Goal: Communication & Community: Answer question/provide support

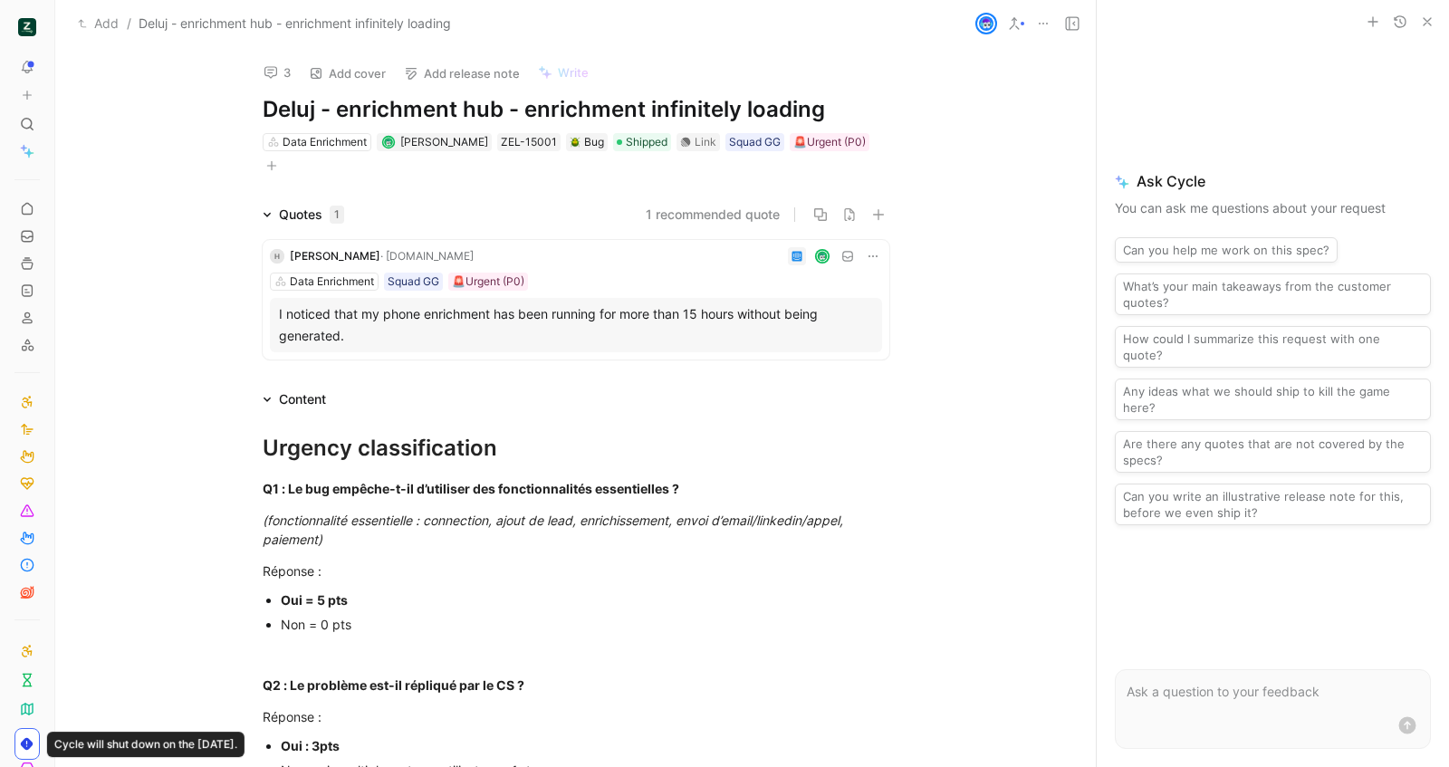
click at [1069, 23] on use at bounding box center [1072, 23] width 13 height 13
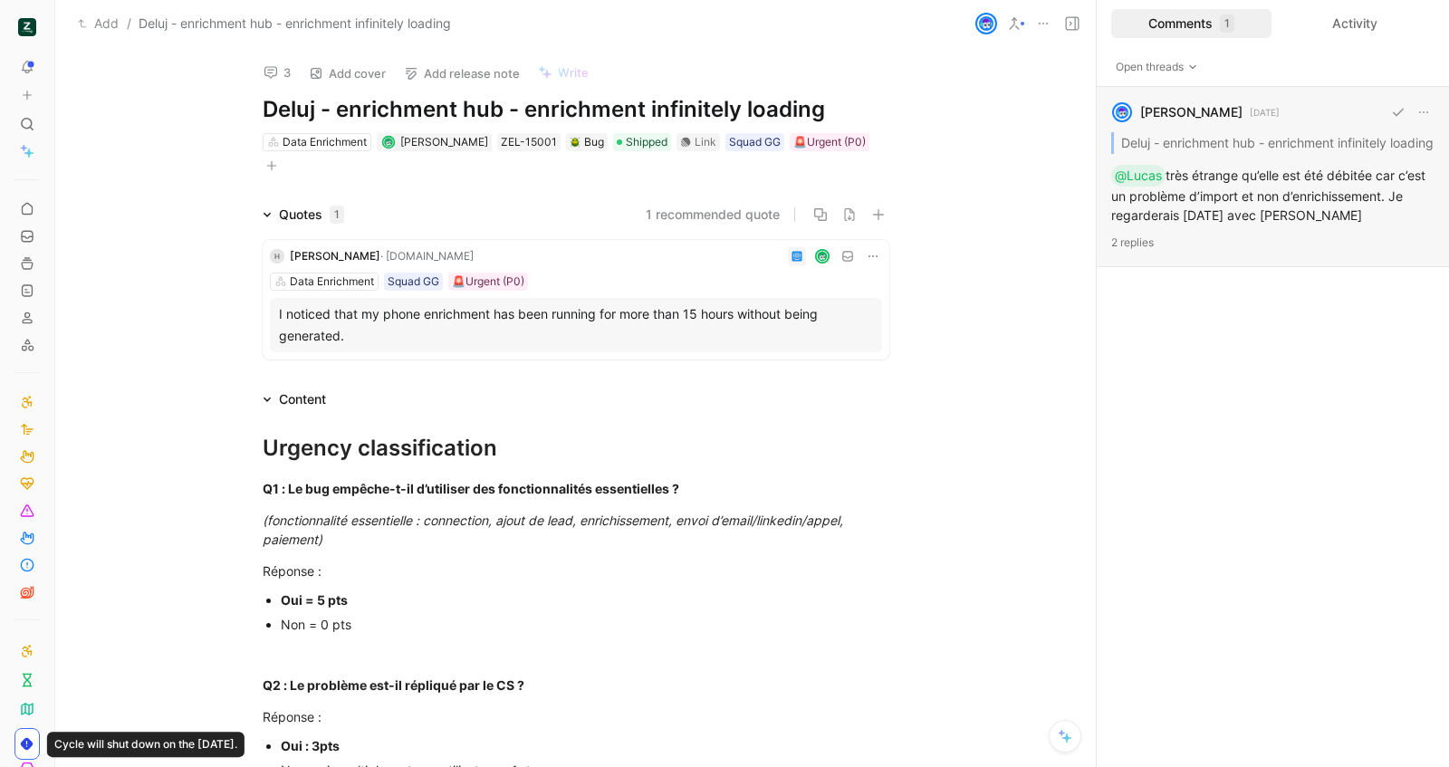
click at [1276, 177] on div "[PERSON_NAME] [DATE] Deluj - enrichment hub - enrichment infinitely loading @Lu…" at bounding box center [1273, 177] width 352 height 180
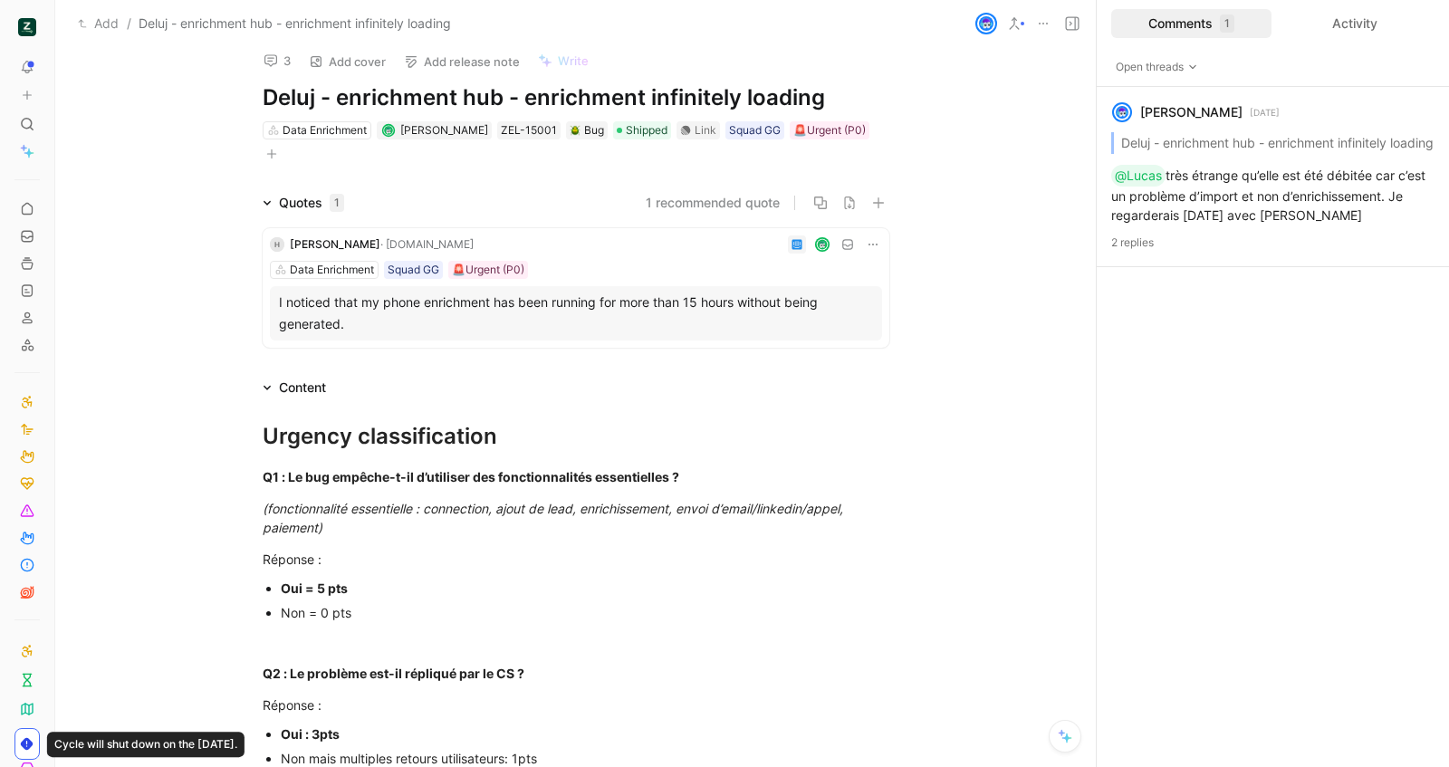
click at [803, 280] on div "H [PERSON_NAME] · [DOMAIN_NAME] Data Enrichment Squad GG 🚨Urgent (P0) I noticed…" at bounding box center [576, 288] width 627 height 120
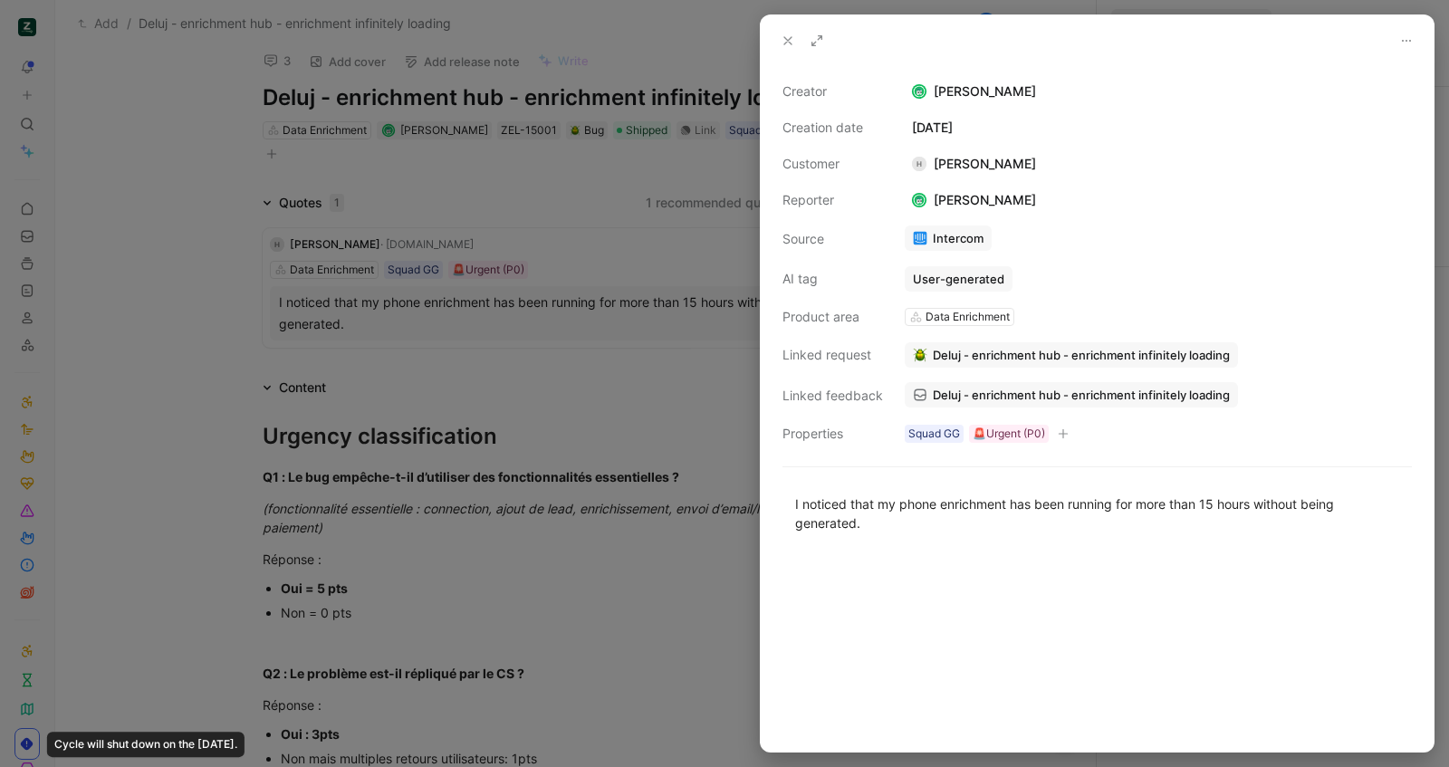
click at [1007, 389] on span "Deluj - enrichment hub - enrichment infinitely loading" at bounding box center [1081, 395] width 297 height 16
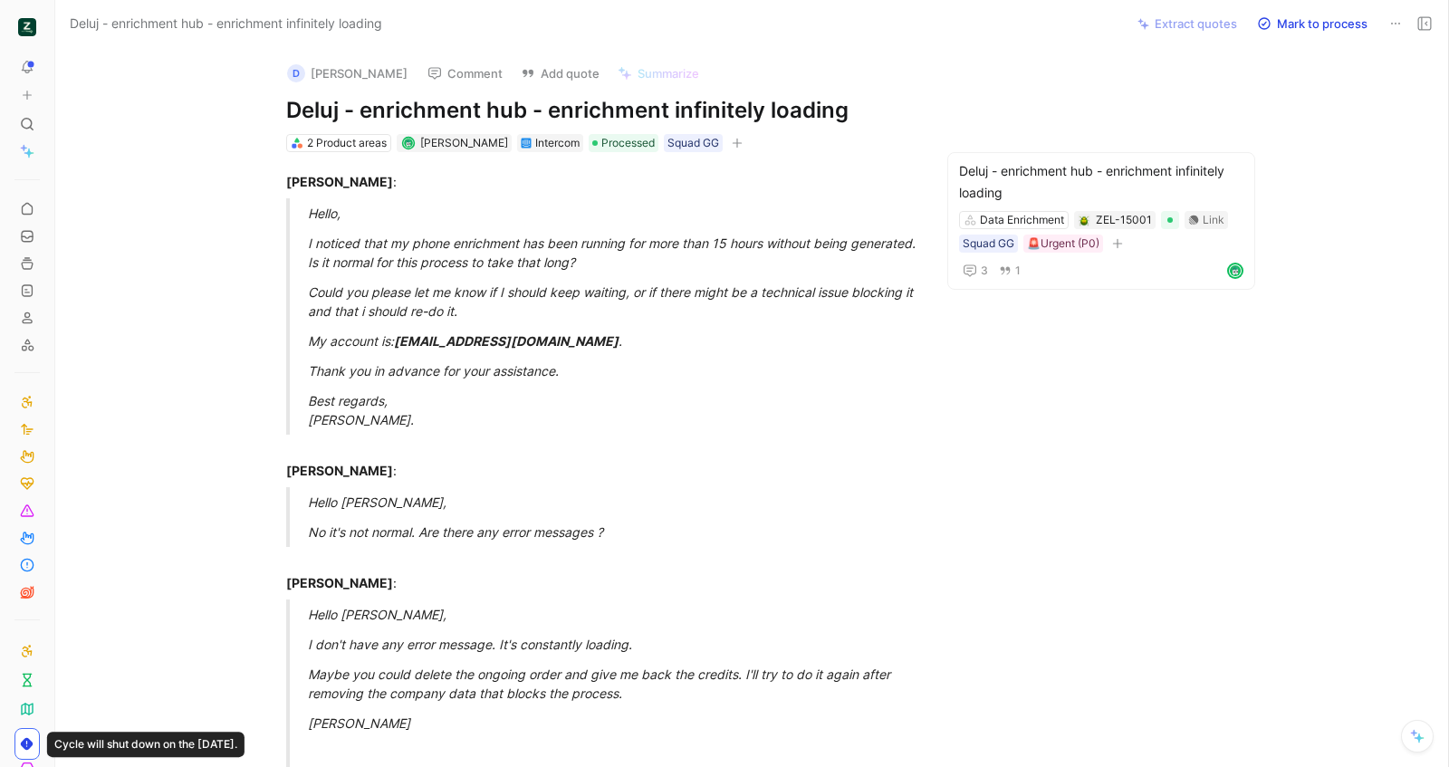
click at [1425, 33] on button at bounding box center [1424, 23] width 25 height 25
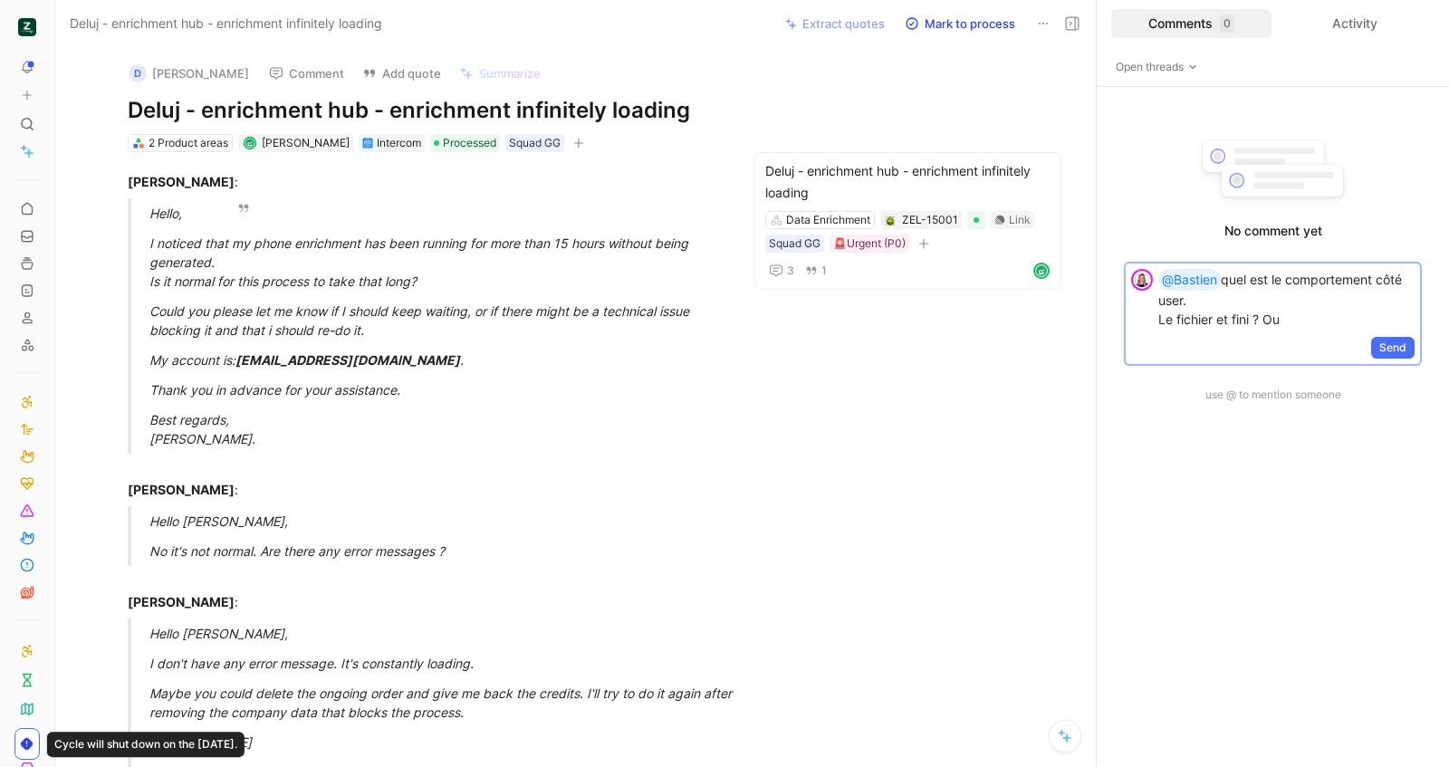
click at [1222, 320] on p "@Bastien quel est le comportement côté user. Le fichier et fini ? Ou" at bounding box center [1286, 299] width 256 height 60
click at [1382, 365] on span "Send" at bounding box center [1392, 367] width 27 height 18
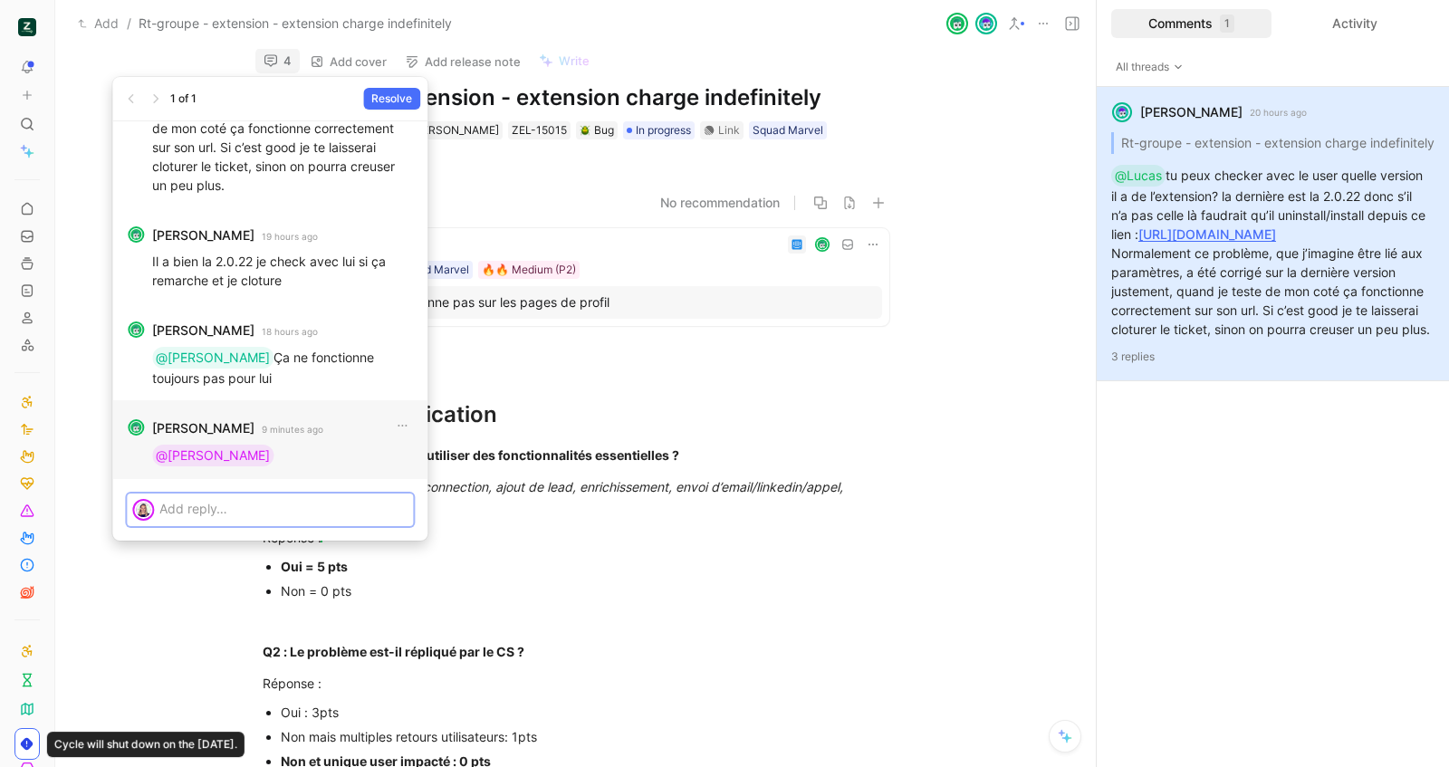
click at [247, 514] on p at bounding box center [283, 508] width 248 height 19
